Goal: Navigation & Orientation: Find specific page/section

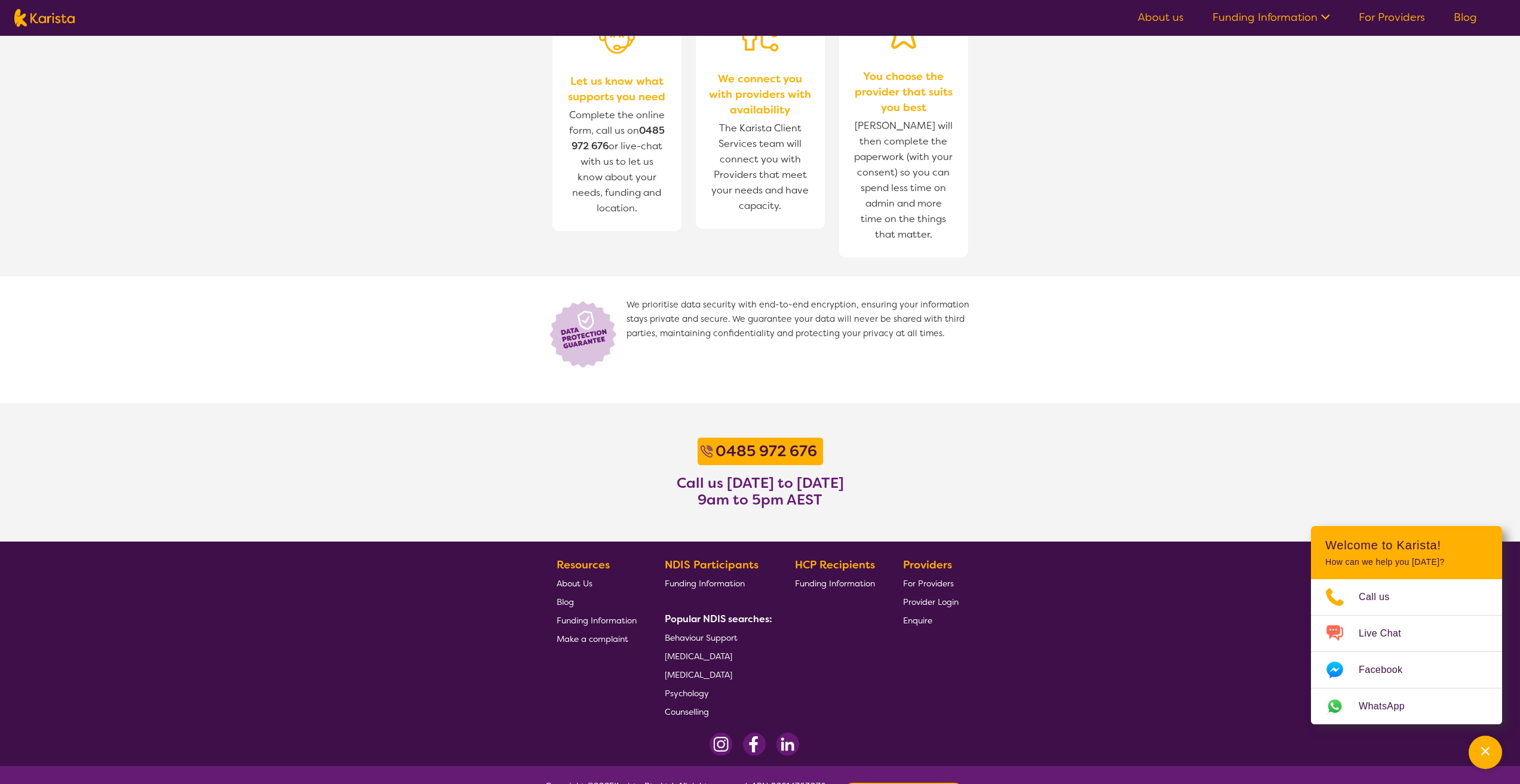
scroll to position [640, 0]
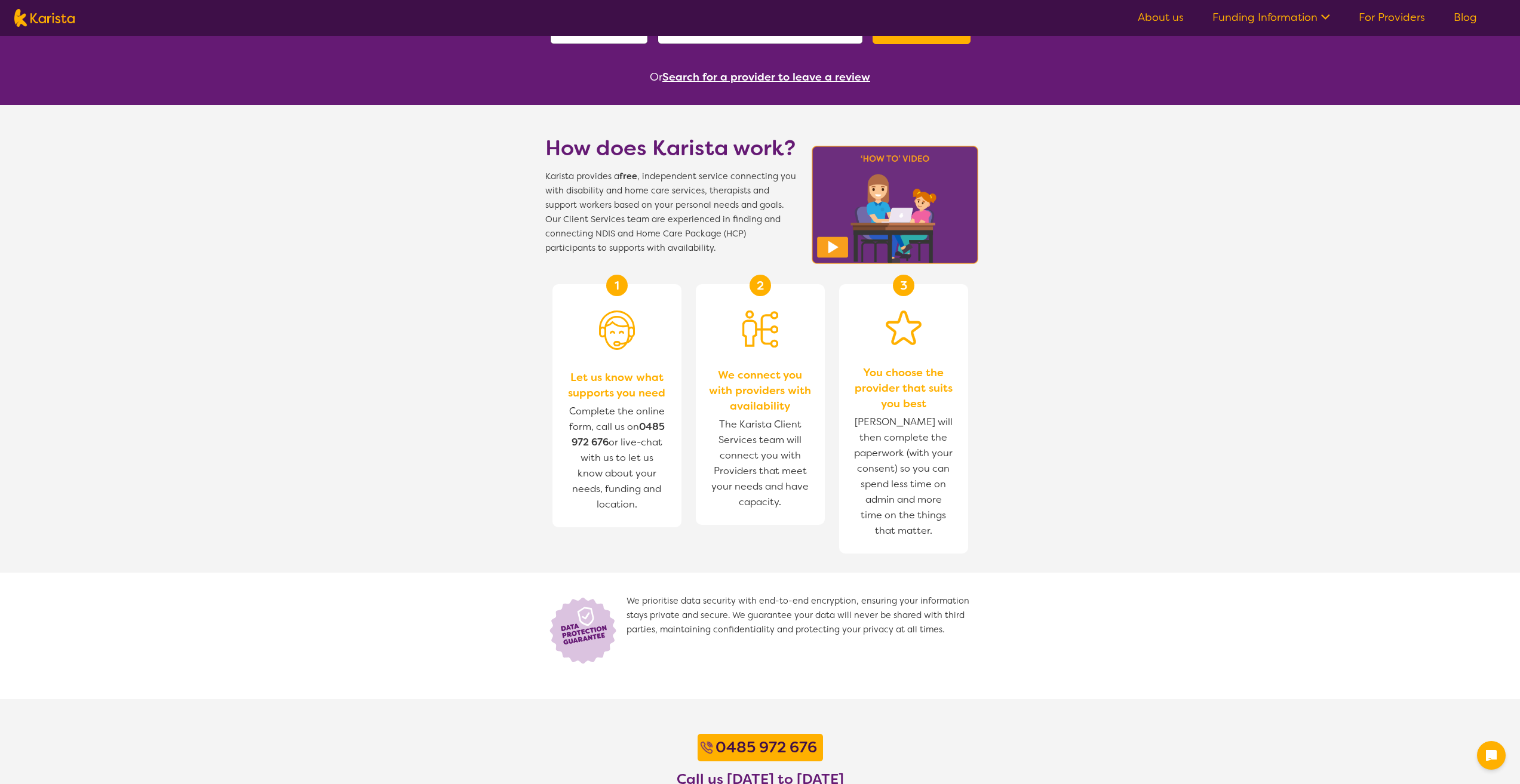
scroll to position [640, 0]
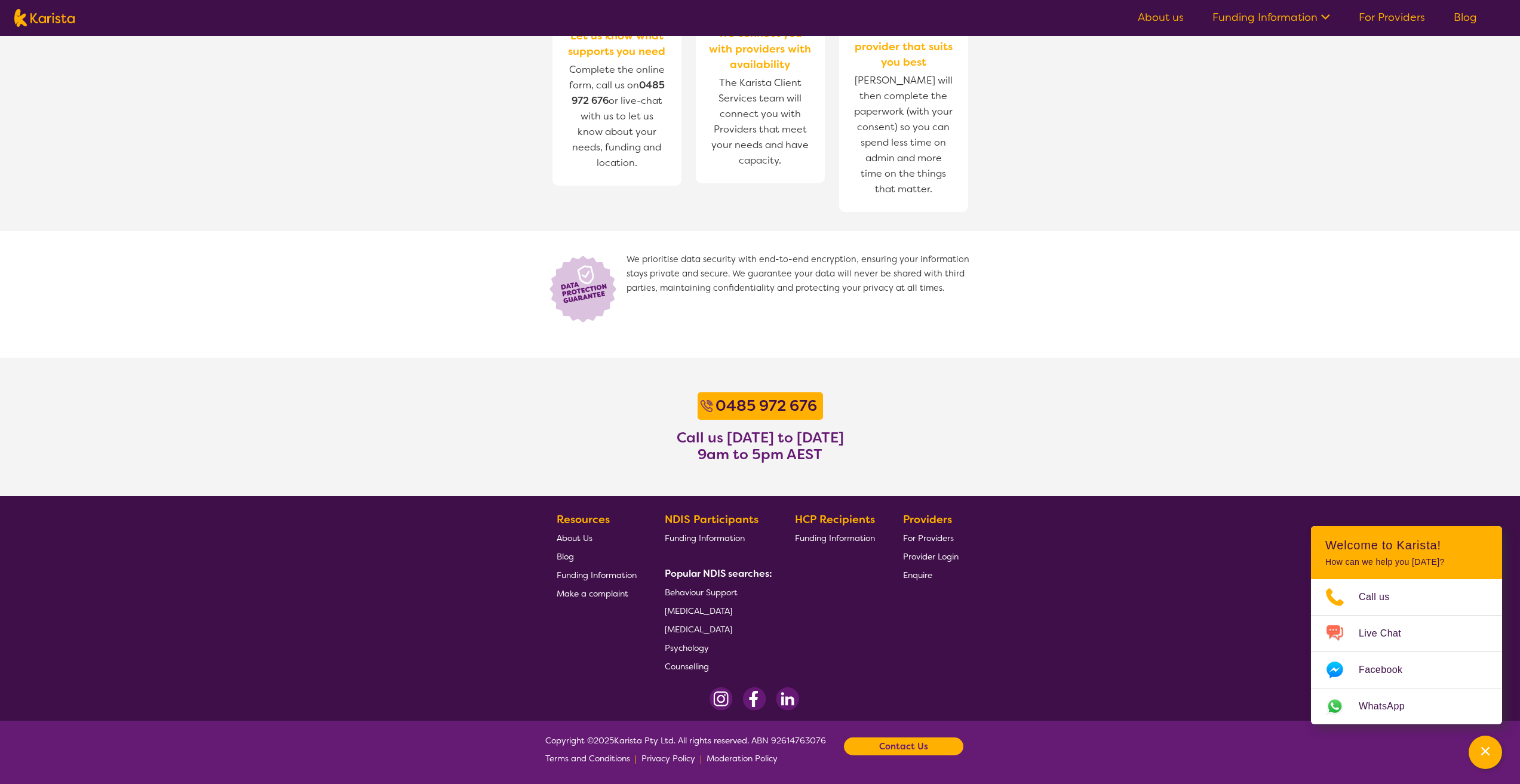
click at [587, 539] on span "About Us" at bounding box center [574, 538] width 36 height 11
